Goal: Communication & Community: Answer question/provide support

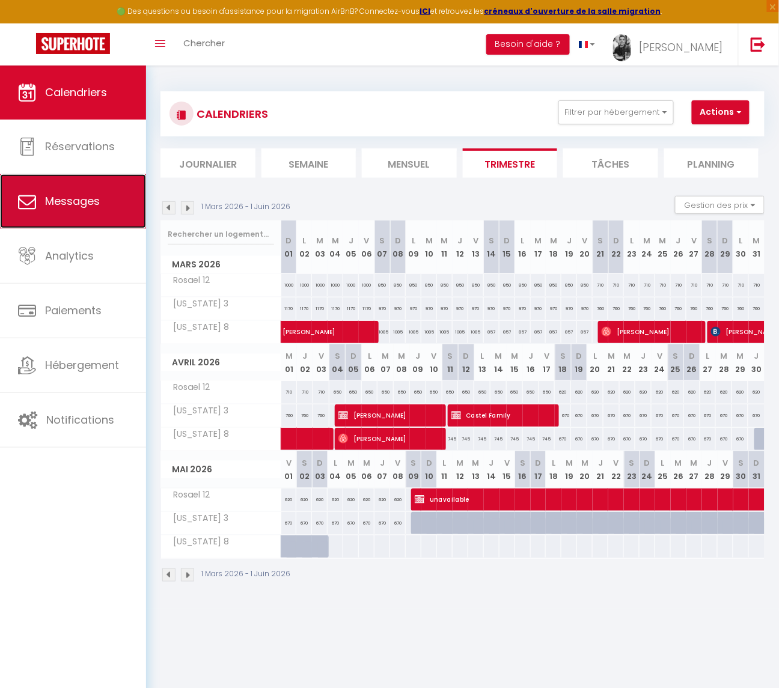
click at [70, 195] on span "Messages" at bounding box center [72, 201] width 55 height 15
select select "message"
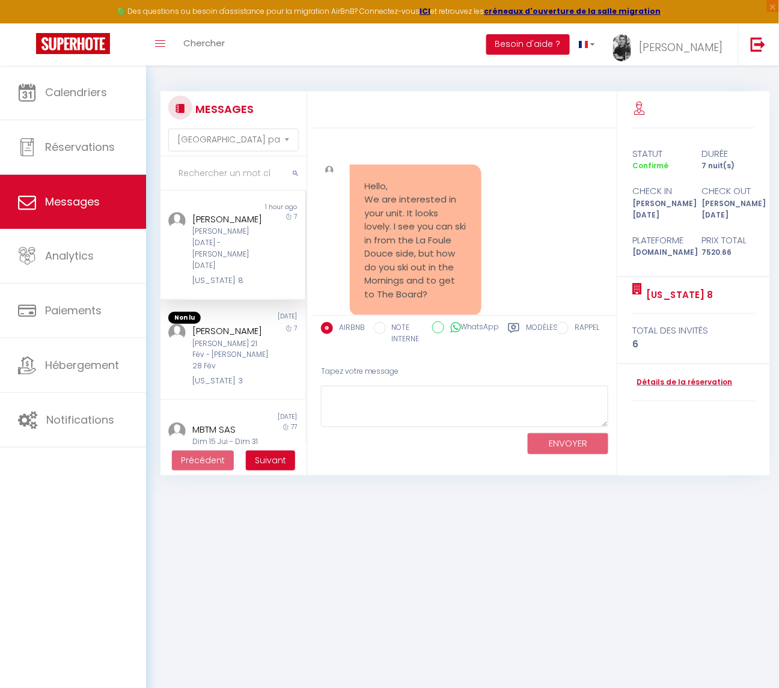
scroll to position [3556, 0]
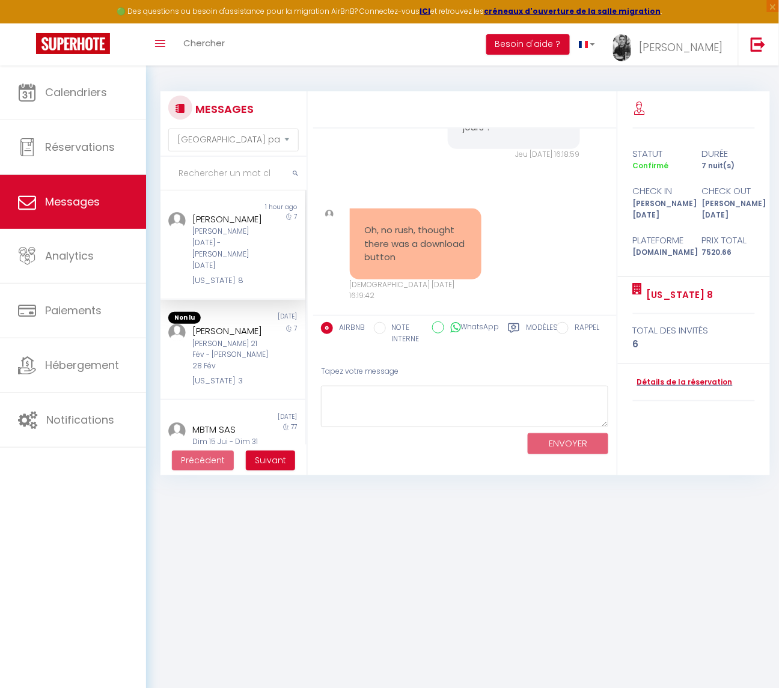
click at [185, 227] on div "[PERSON_NAME] [PERSON_NAME] [DATE] - [PERSON_NAME] [DATE] [US_STATE] 8" at bounding box center [227, 249] width 84 height 75
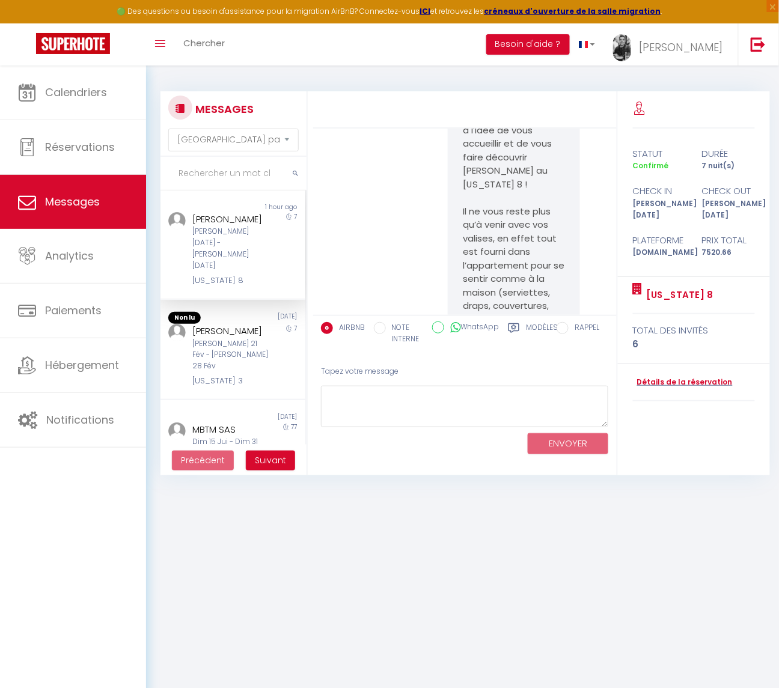
scroll to position [2513, 0]
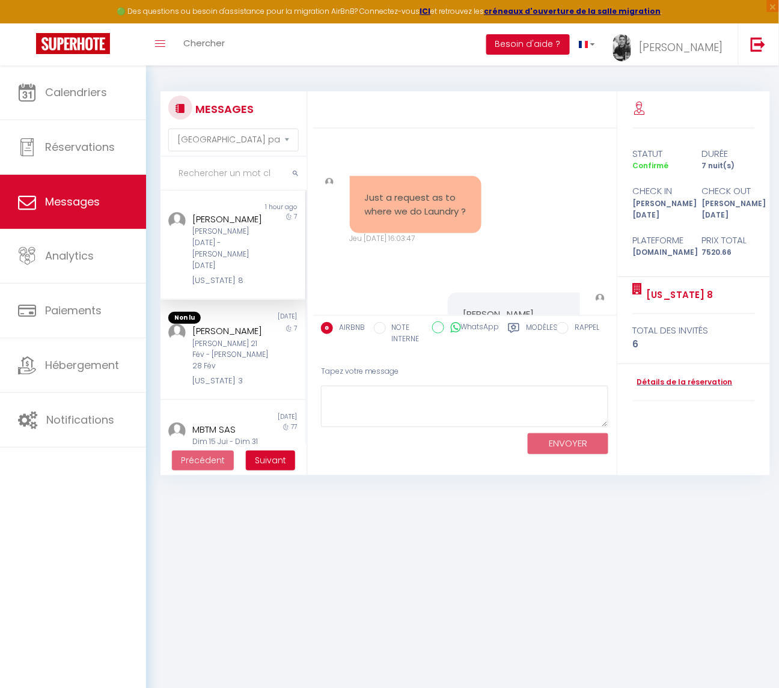
click at [411, 218] on pre "Just a request as to where we do Laundry ?" at bounding box center [416, 204] width 102 height 27
click at [399, 397] on textarea at bounding box center [465, 406] width 288 height 41
click at [531, 328] on label "Modèles" at bounding box center [542, 334] width 32 height 25
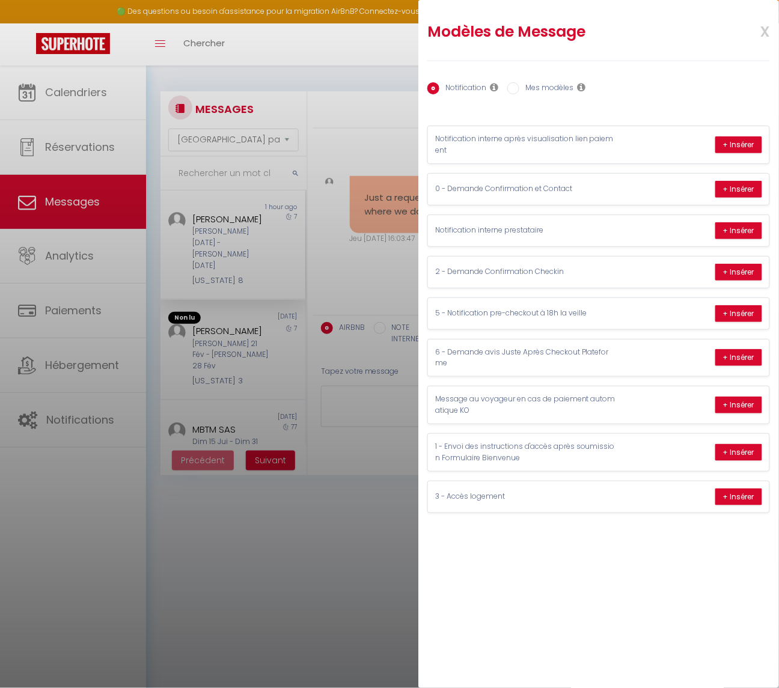
click at [552, 90] on label "Mes modèles" at bounding box center [546, 88] width 54 height 13
click at [519, 90] on input "Mes modèles" at bounding box center [513, 88] width 12 height 12
radio input "true"
radio input "false"
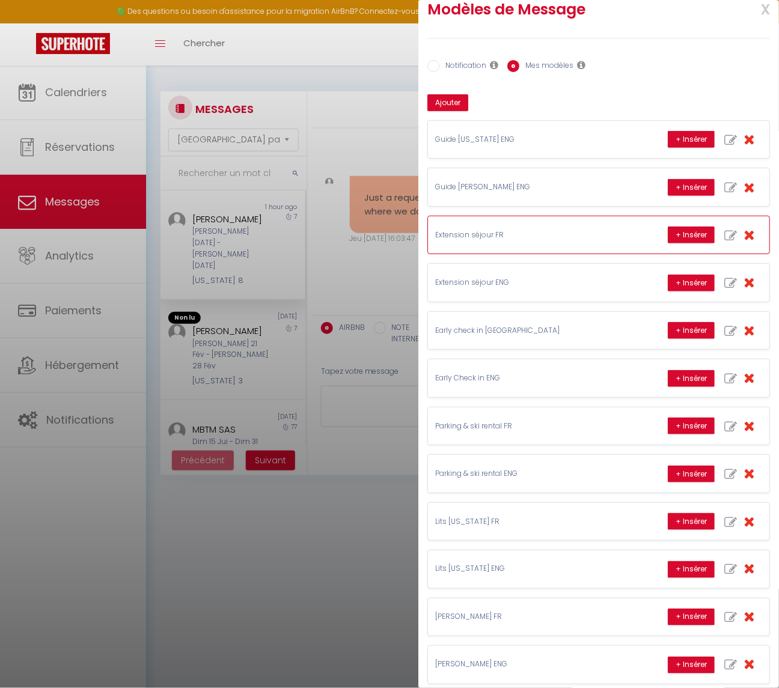
scroll to position [0, 0]
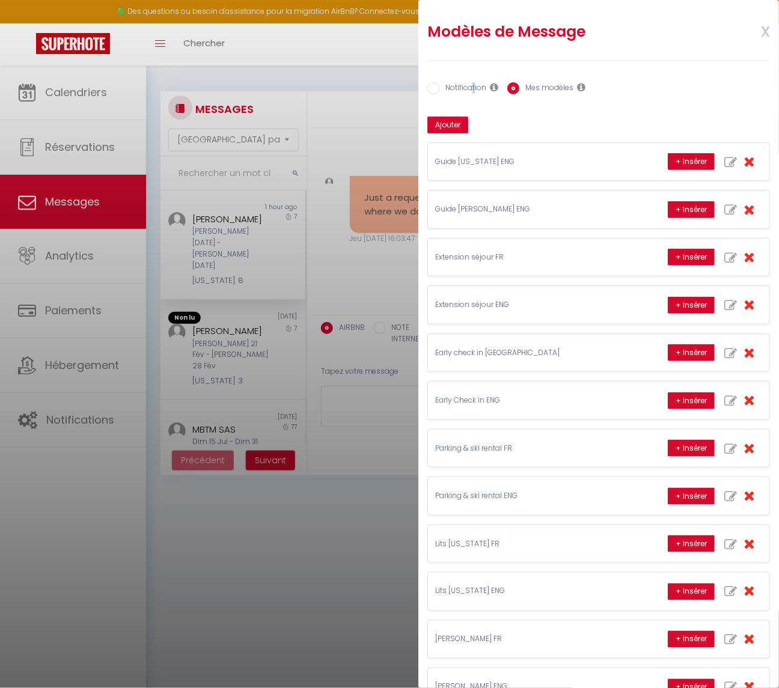
click at [474, 85] on label "Notification" at bounding box center [462, 88] width 47 height 13
click at [769, 34] on span "x" at bounding box center [751, 30] width 38 height 28
